Goal: Information Seeking & Learning: Learn about a topic

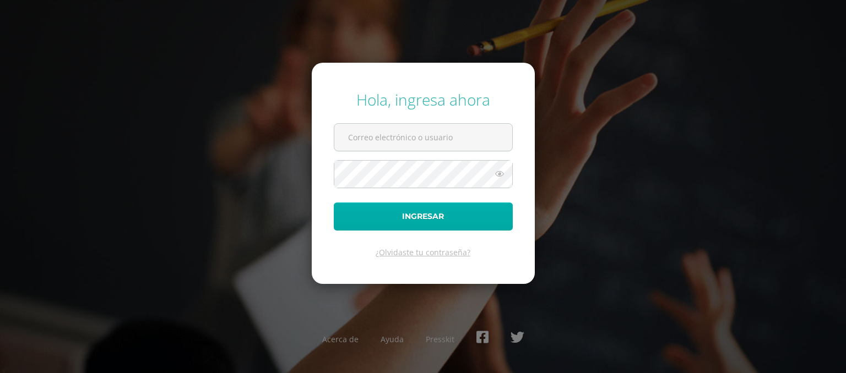
type input "[EMAIL_ADDRESS][DOMAIN_NAME]"
click at [334, 203] on button "Ingresar" at bounding box center [423, 217] width 179 height 28
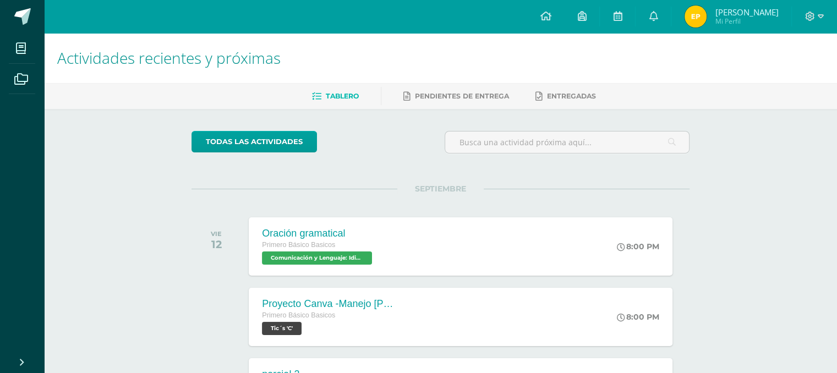
click at [110, 159] on div "Actividades recientes y próximas Tablero Pendientes de entrega Entregadas todas…" at bounding box center [440, 365] width 793 height 664
click at [658, 20] on icon at bounding box center [653, 16] width 9 height 10
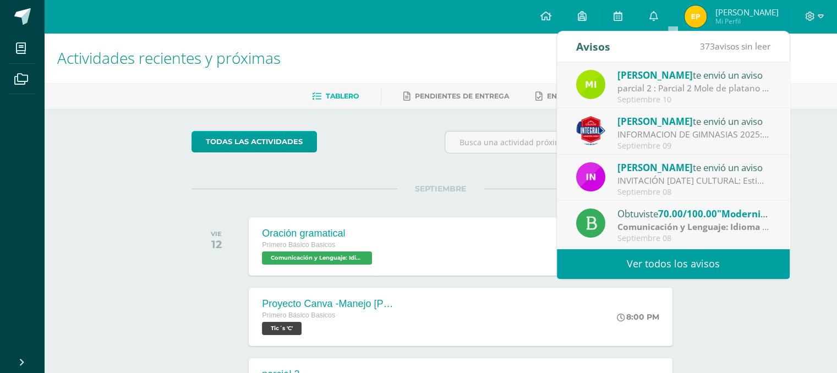
click at [707, 263] on link "Ver todos los avisos" at bounding box center [673, 264] width 233 height 30
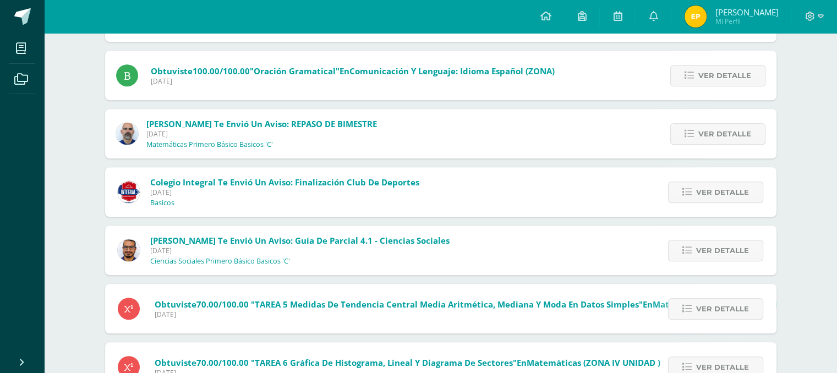
scroll to position [606, 0]
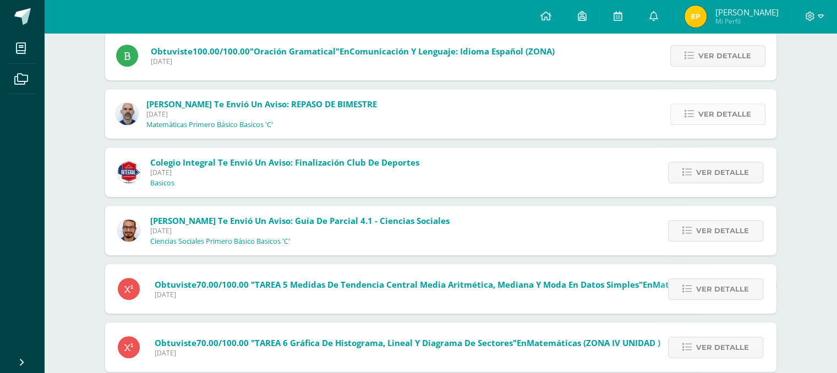
click at [726, 119] on span "Ver detalle" at bounding box center [725, 114] width 53 height 20
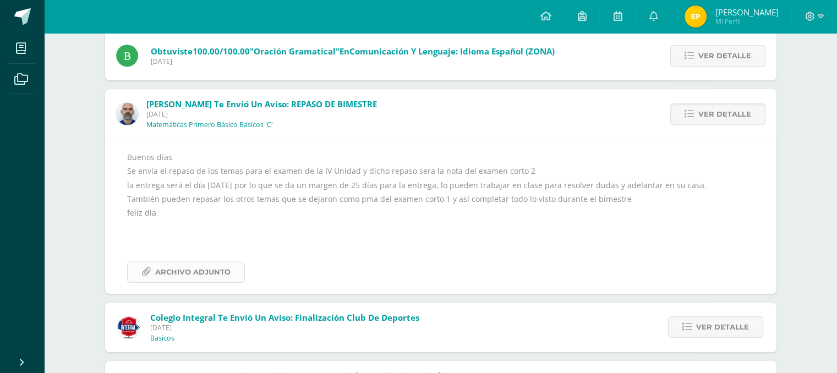
drag, startPoint x: 194, startPoint y: 285, endPoint x: 196, endPoint y: 280, distance: 5.7
click at [194, 285] on div "Buenos días Se envía el repaso de los temas para el examen de la IV Unidad y di…" at bounding box center [441, 216] width 672 height 155
click at [196, 280] on span "Archivo Adjunto" at bounding box center [192, 272] width 75 height 20
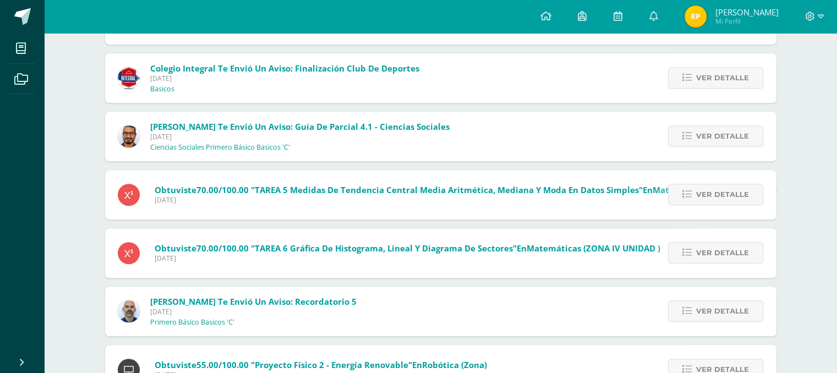
scroll to position [881, 0]
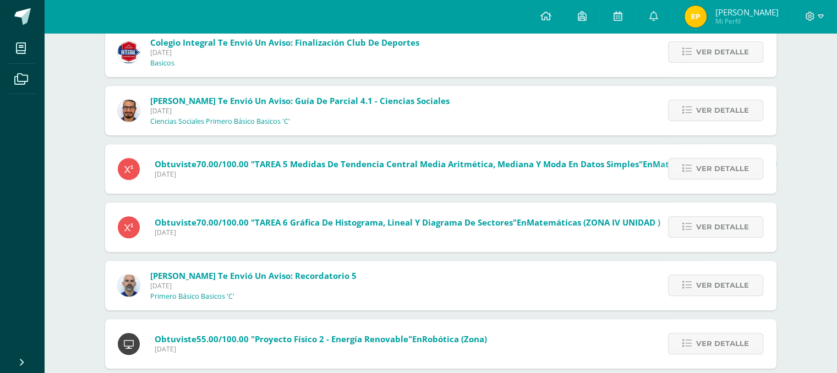
click at [716, 297] on div "Ver detalle" at bounding box center [714, 286] width 125 height 50
click at [689, 286] on icon at bounding box center [687, 285] width 9 height 9
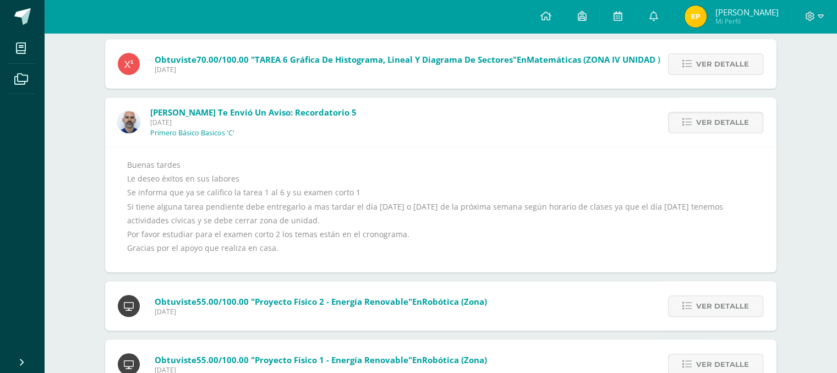
scroll to position [831, 0]
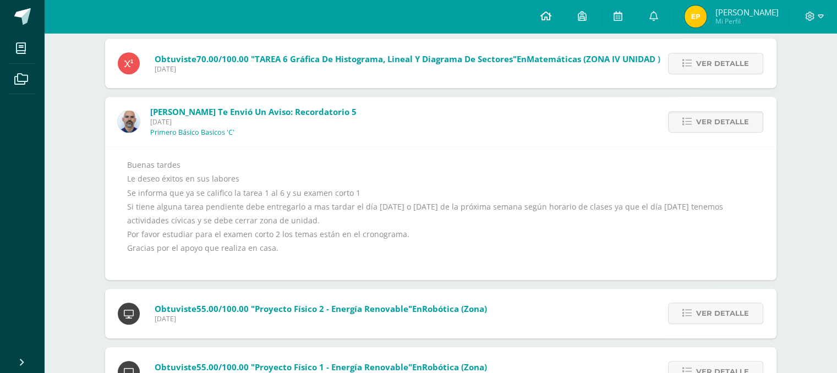
click at [564, 18] on link at bounding box center [545, 16] width 37 height 33
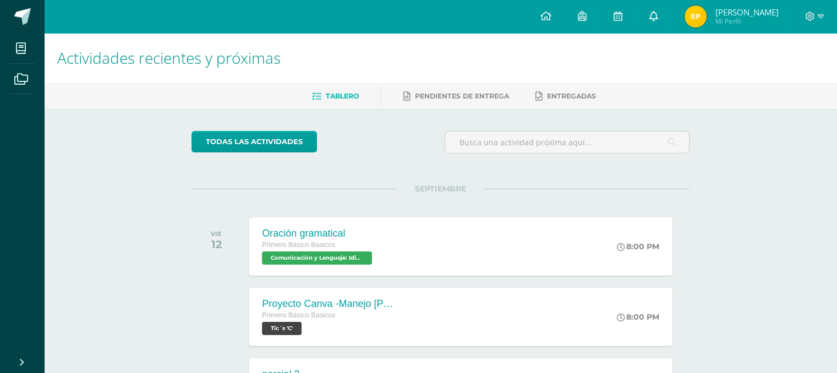
click at [658, 20] on icon at bounding box center [653, 16] width 9 height 10
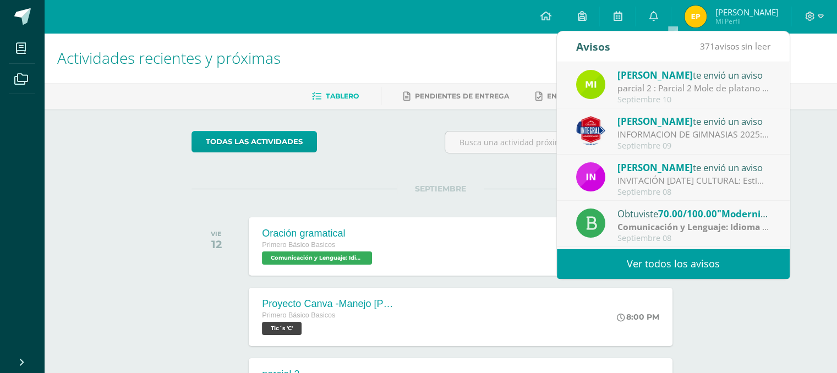
click at [658, 269] on link "Ver todos los avisos" at bounding box center [673, 264] width 233 height 30
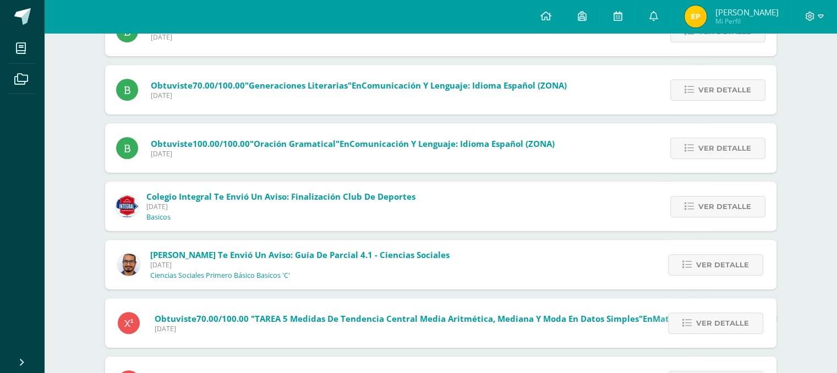
scroll to position [595, 0]
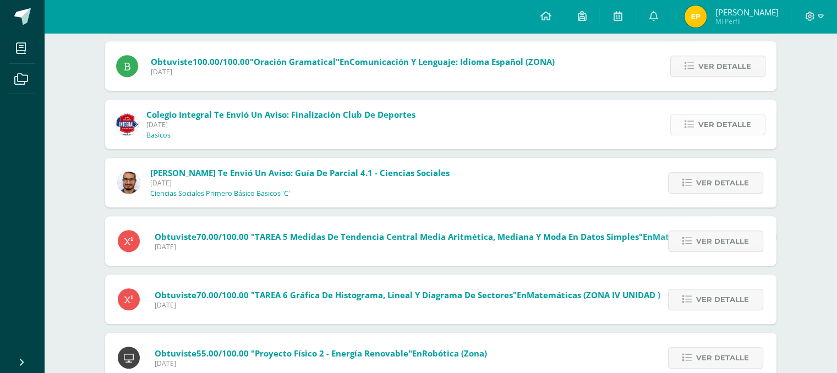
click at [722, 132] on span "Ver detalle" at bounding box center [725, 124] width 53 height 20
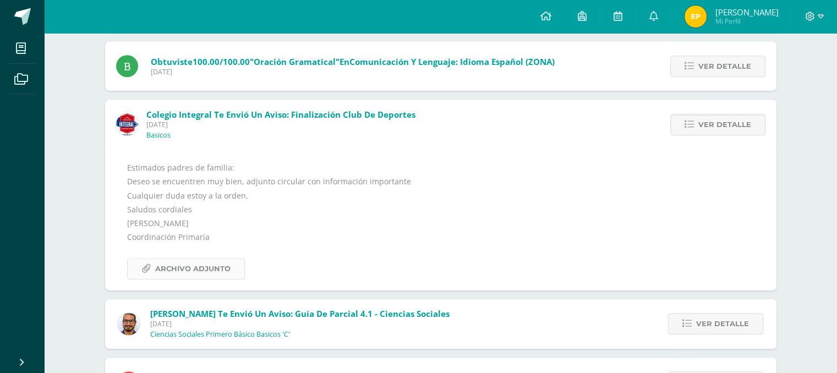
click at [203, 276] on span "Archivo Adjunto" at bounding box center [192, 269] width 75 height 20
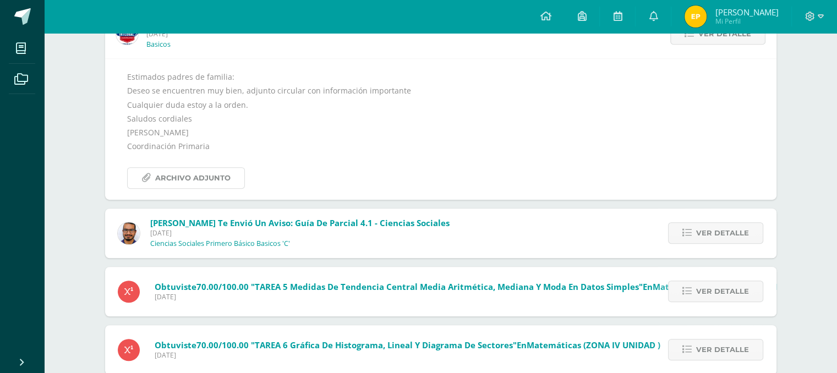
scroll to position [705, 0]
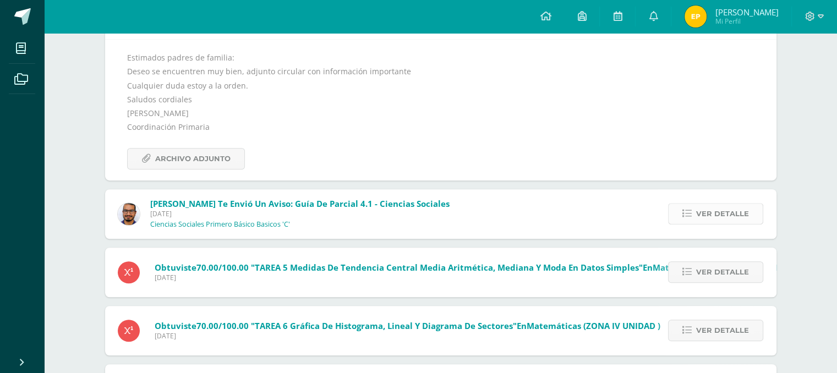
click at [701, 215] on span "Ver detalle" at bounding box center [722, 214] width 53 height 20
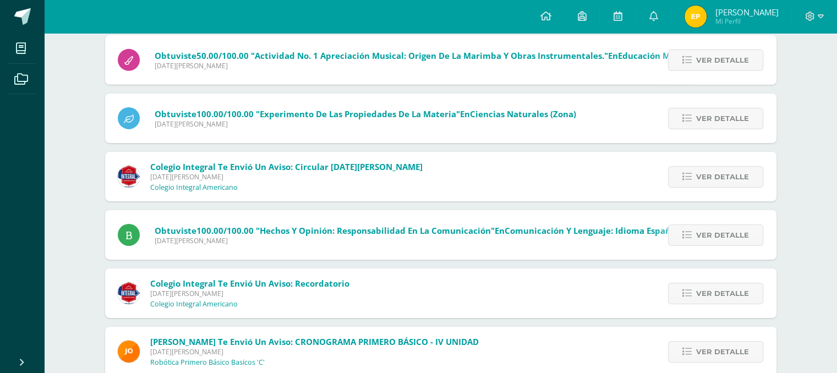
scroll to position [3550, 0]
